Goal: Navigation & Orientation: Find specific page/section

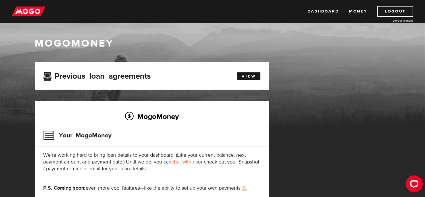
click at [30, 9] on img at bounding box center [29, 11] width 34 height 11
click at [247, 74] on link "View" at bounding box center [248, 76] width 23 height 8
click at [321, 16] on div "Dashboard Money Logout Lender licences Dashboard Money Logout Lender licences" at bounding box center [212, 11] width 425 height 23
click at [321, 13] on link "Dashboard" at bounding box center [323, 11] width 31 height 11
